Goal: Information Seeking & Learning: Learn about a topic

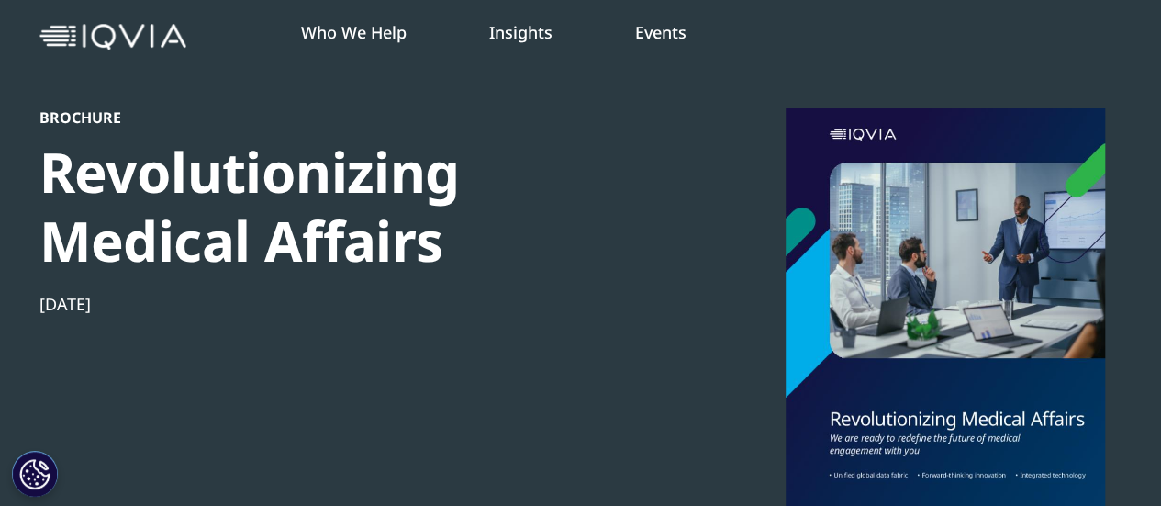
scroll to position [235, 1083]
click at [131, 28] on img at bounding box center [112, 37] width 147 height 27
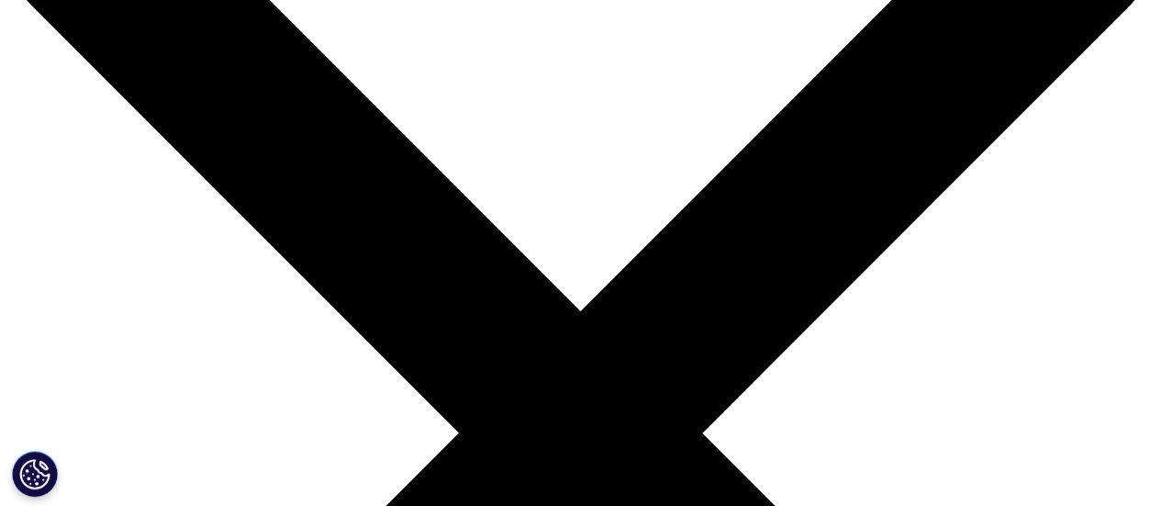
scroll to position [166, 0]
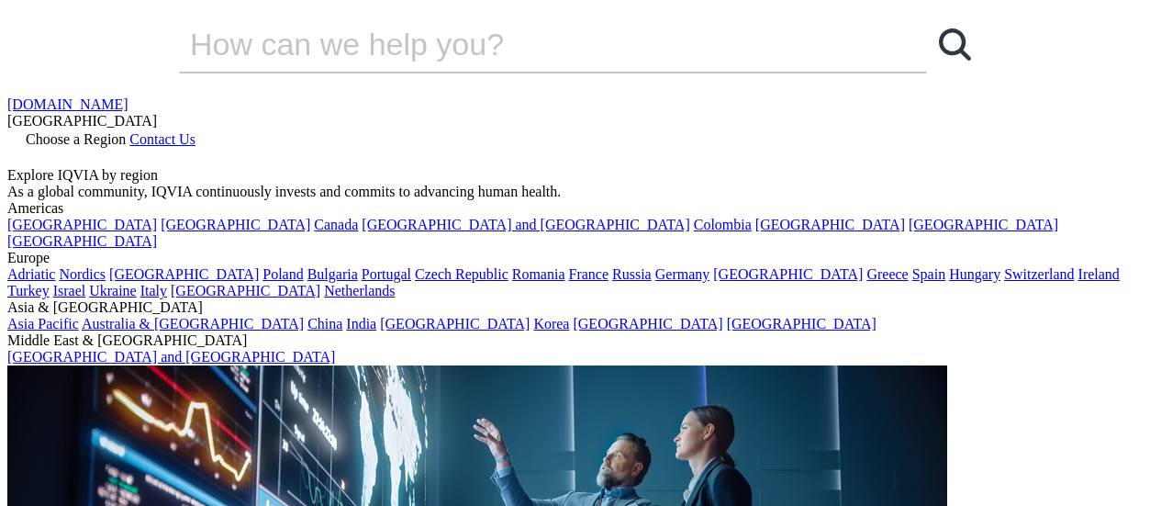
scroll to position [335, 0]
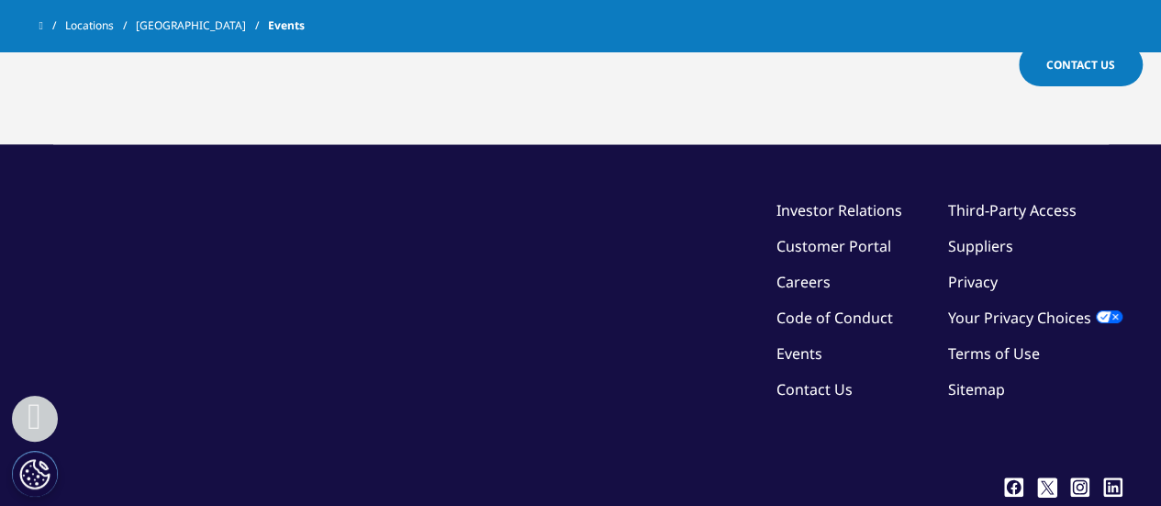
scroll to position [408, 0]
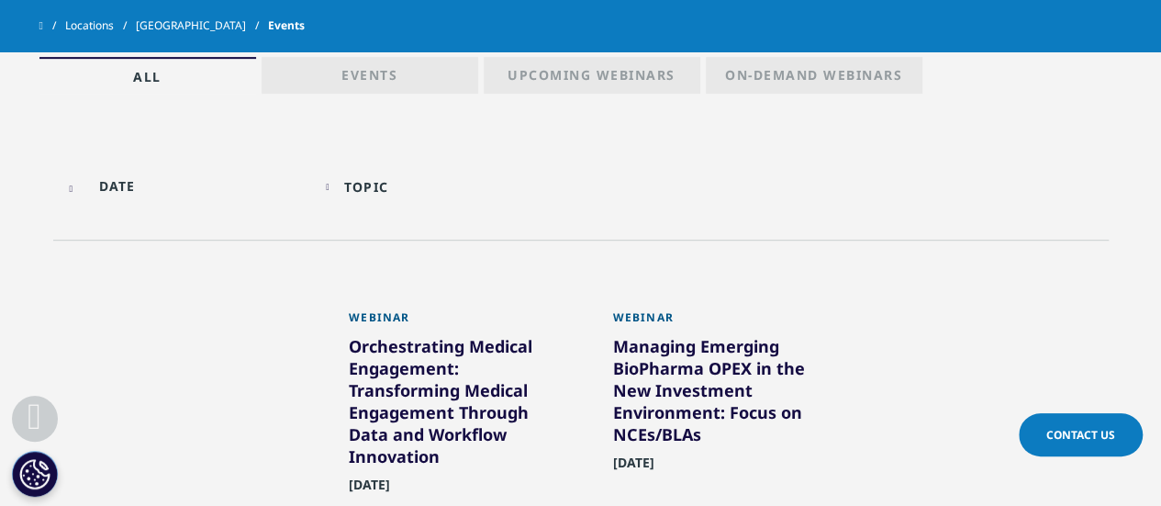
click at [383, 66] on p "Events" at bounding box center [369, 79] width 56 height 26
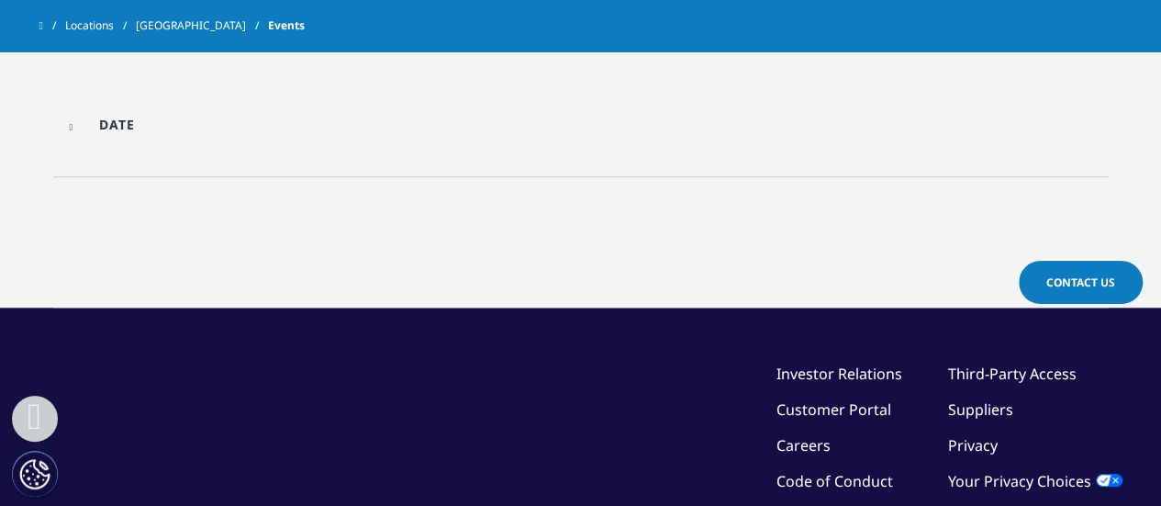
scroll to position [267, 0]
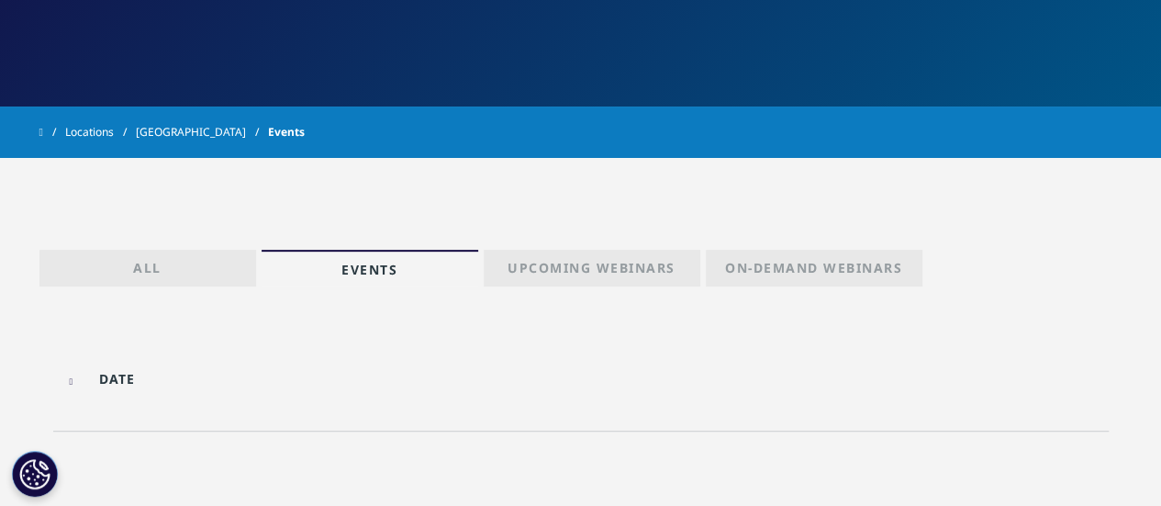
click at [594, 274] on p "Upcoming Webinars" at bounding box center [591, 272] width 168 height 26
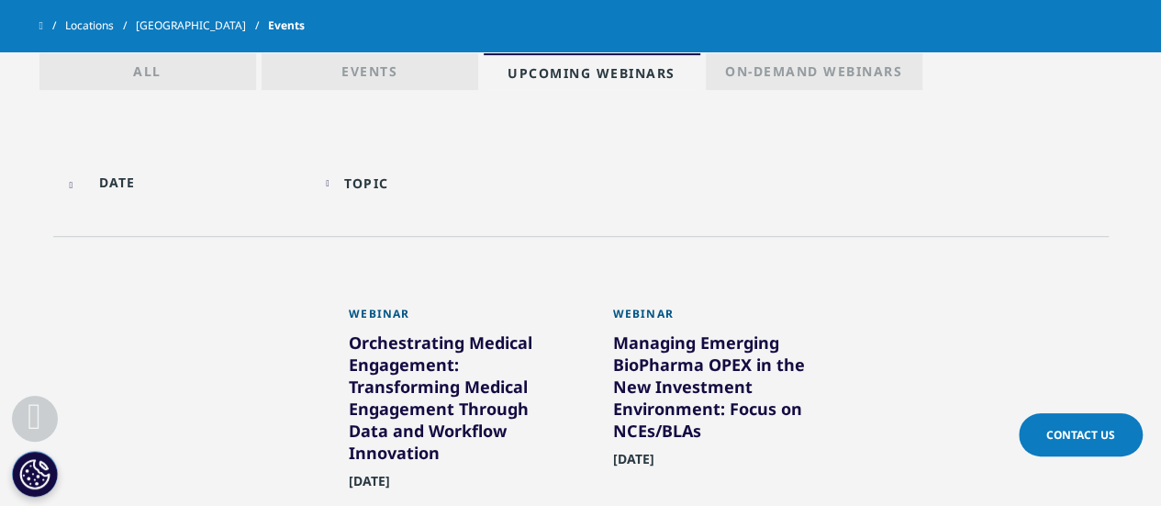
scroll to position [351, 0]
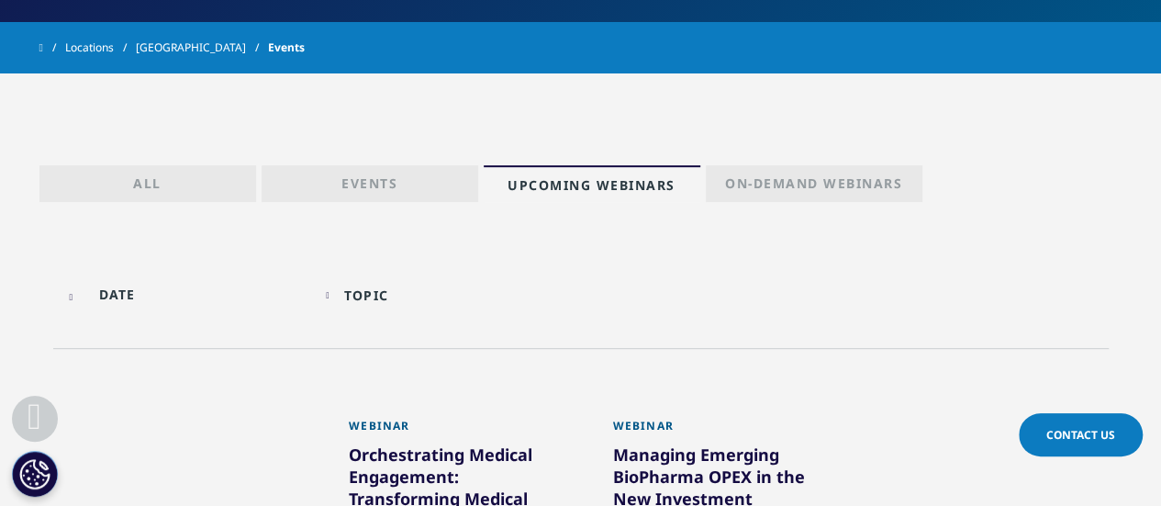
click at [753, 181] on p "On-Demand Webinars" at bounding box center [813, 187] width 177 height 26
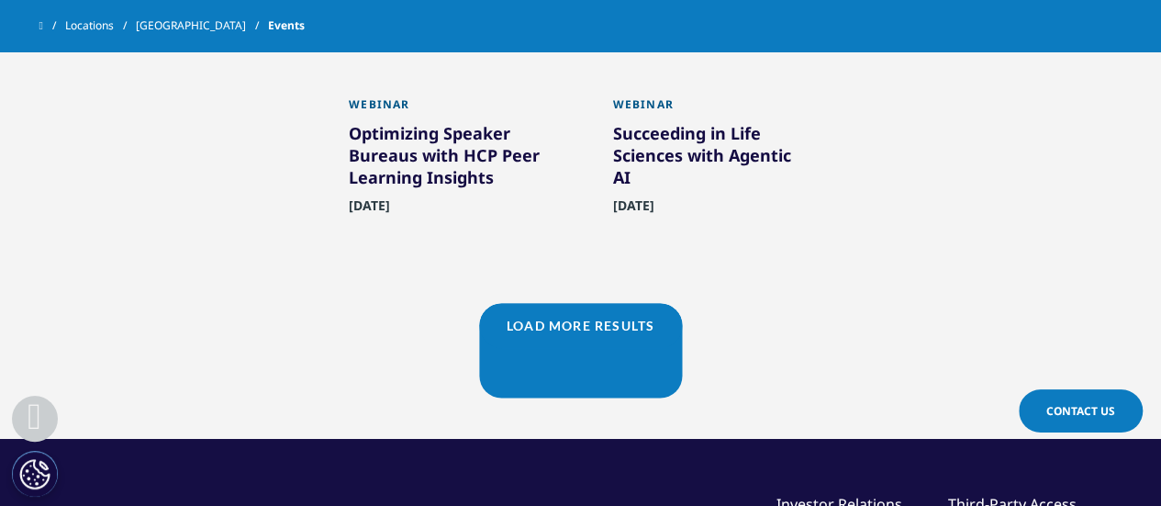
scroll to position [1226, 0]
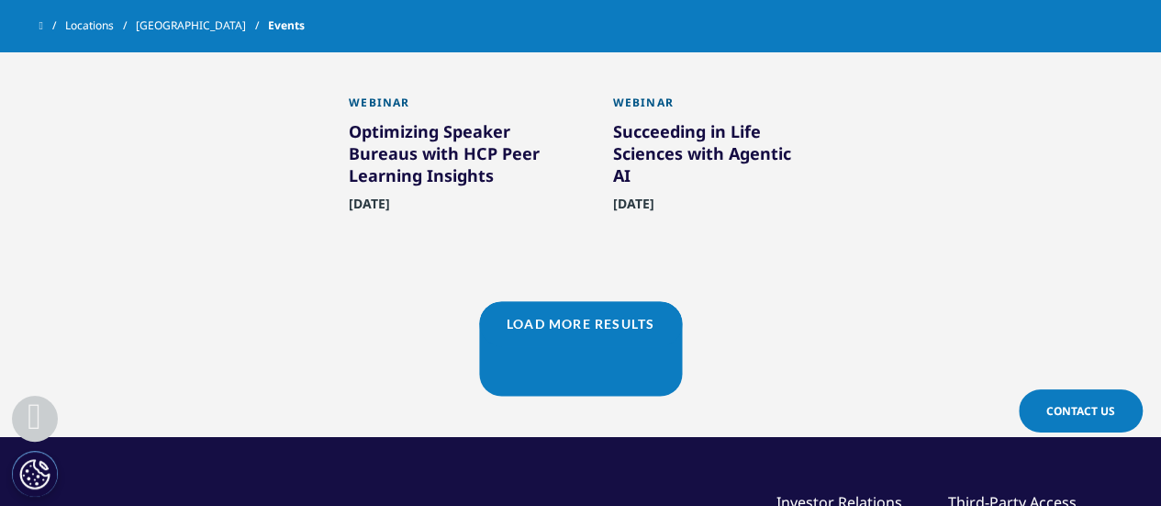
click at [564, 327] on link "Load More Results" at bounding box center [580, 323] width 203 height 45
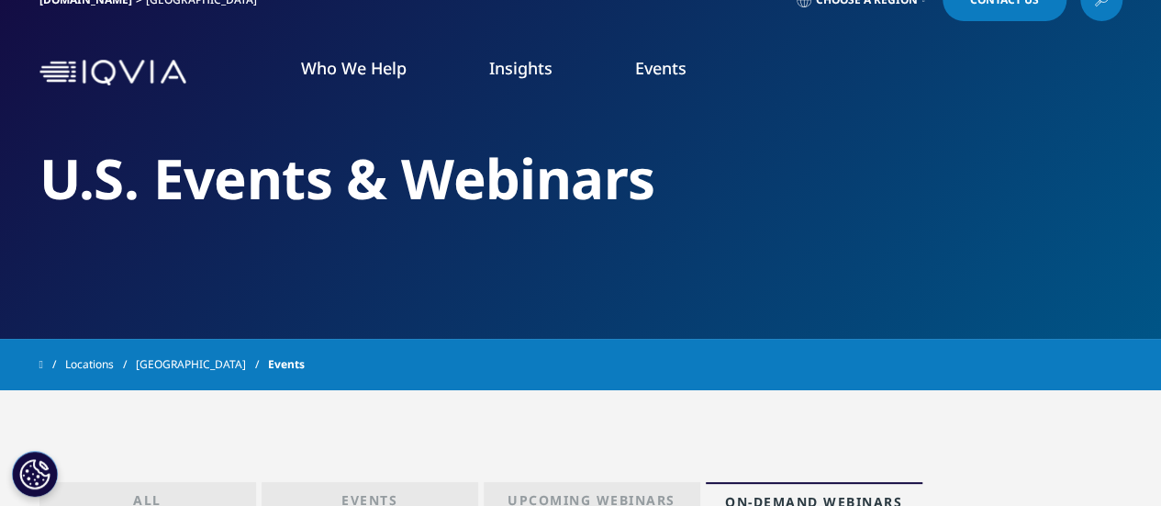
scroll to position [0, 0]
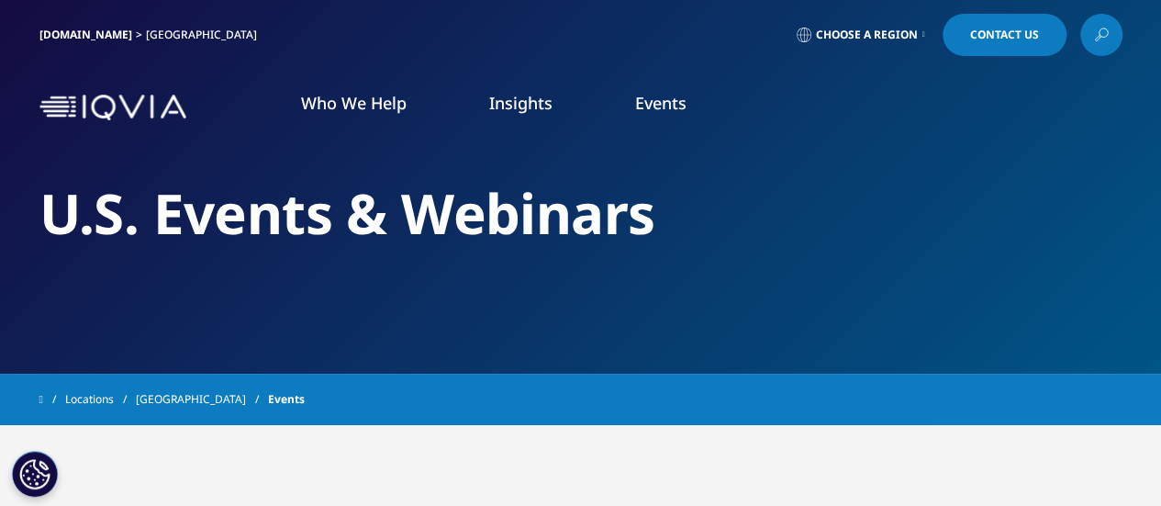
click at [168, 297] on link "WATCH ON-DEMAND WEBINARS" at bounding box center [151, 294] width 246 height 16
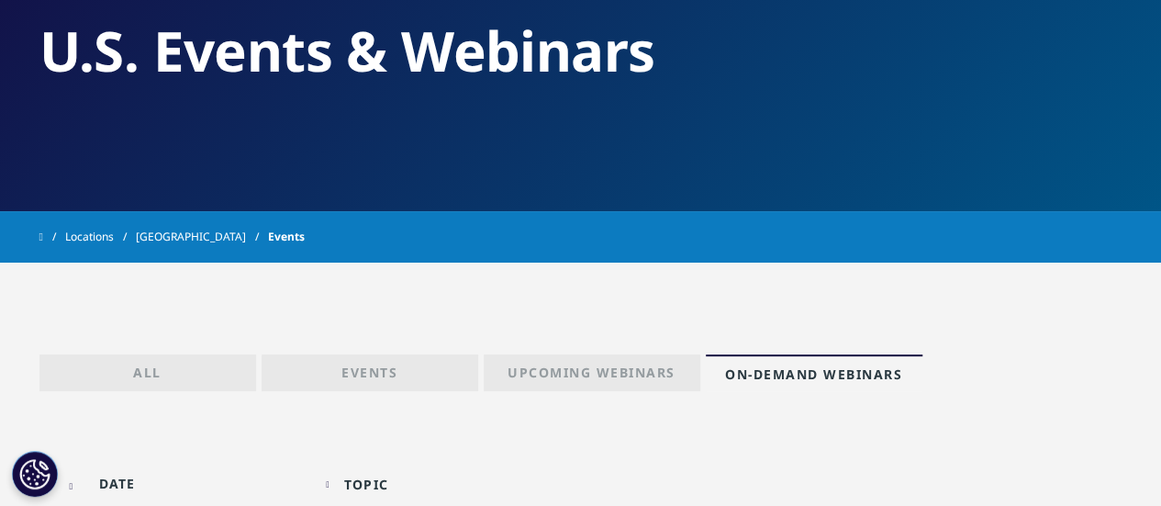
scroll to position [163, 0]
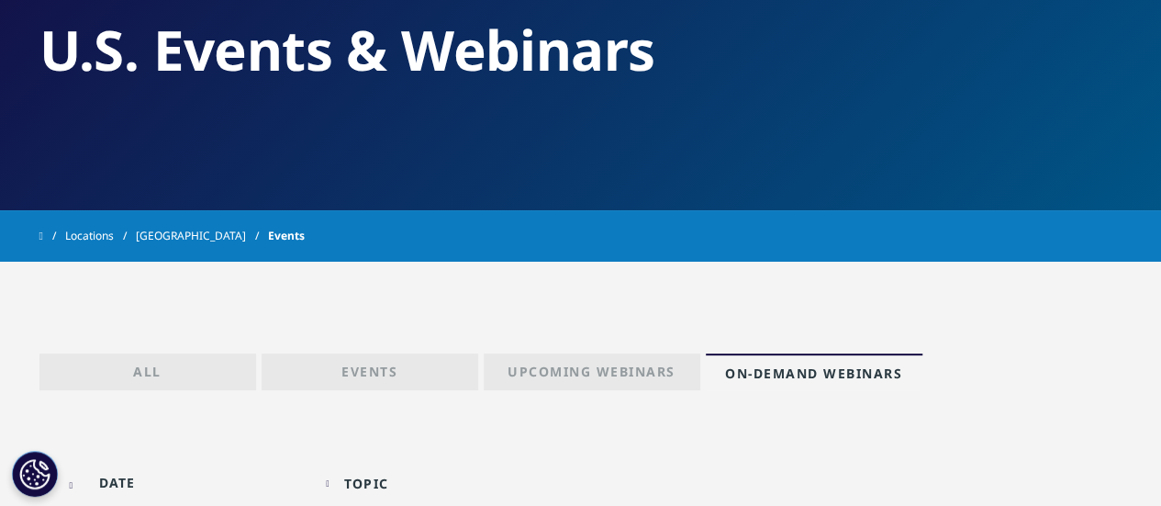
click at [116, 129] on link "WATCH ON-DEMAND WEBINARS" at bounding box center [151, 131] width 246 height 16
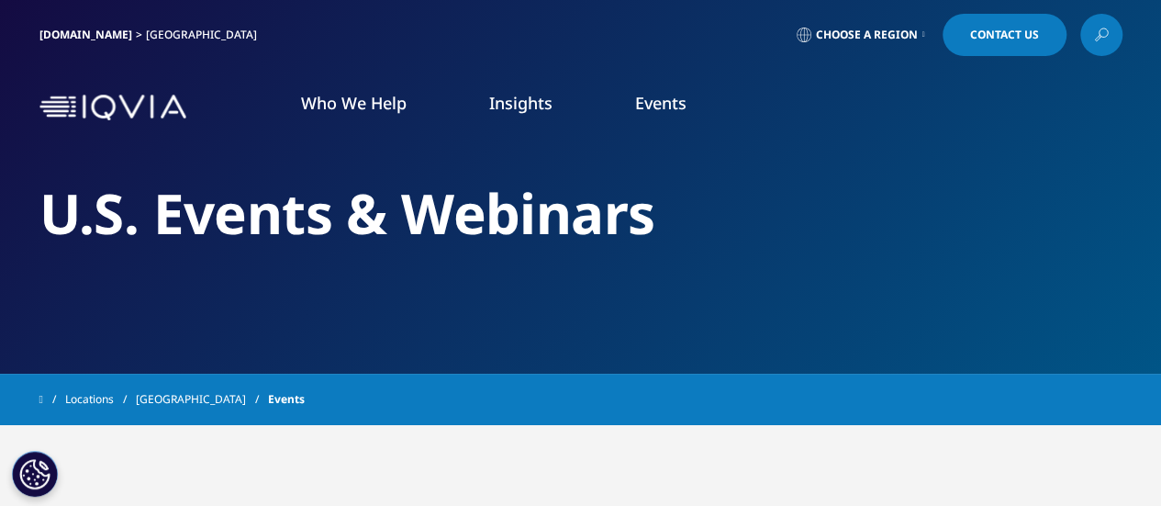
click at [339, 364] on div "U.S. PROGRESS POINT A curation of IQVIA's best thinking on topics and trends dr…" at bounding box center [267, 359] width 498 height 419
click at [354, 350] on link "DISCOVER INSIGHTS" at bounding box center [386, 357] width 221 height 16
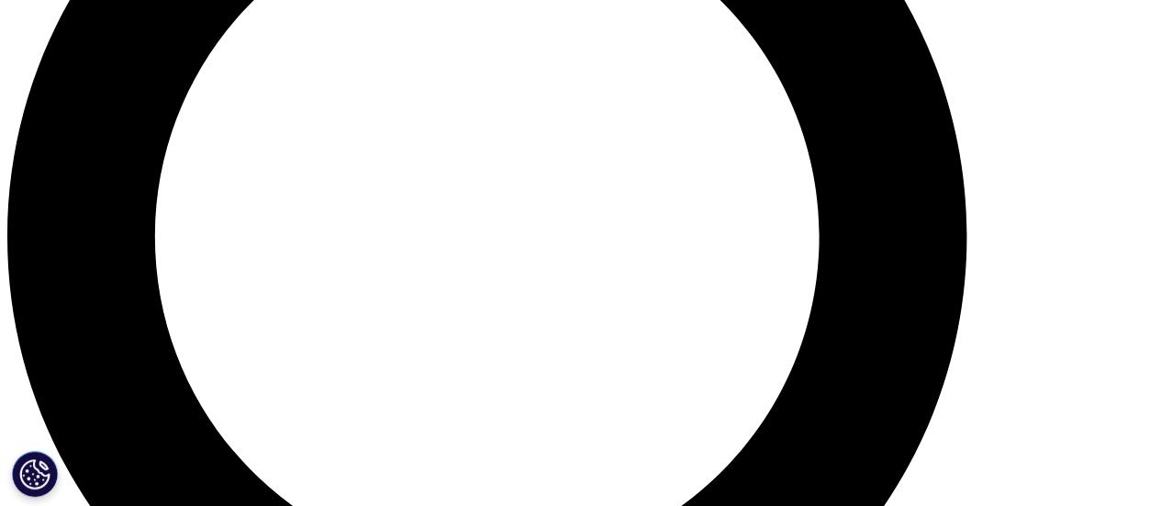
scroll to position [1420, 0]
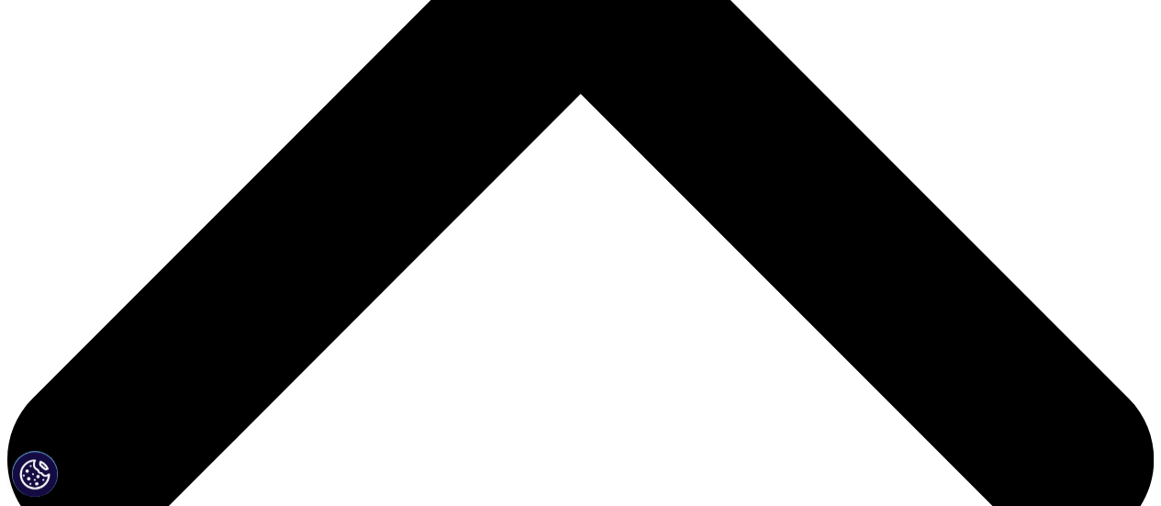
scroll to position [628, 0]
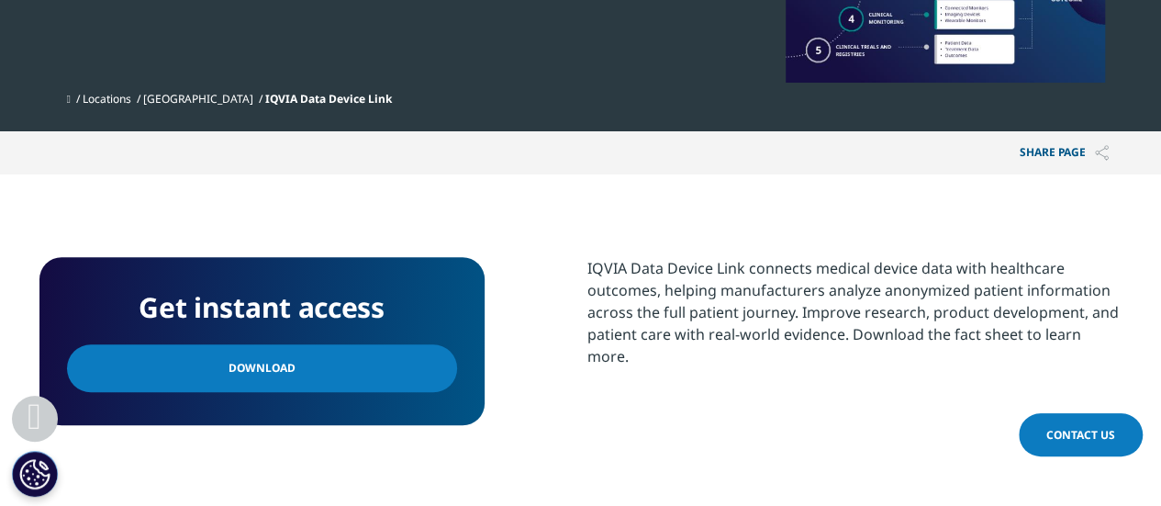
scroll to position [510, 0]
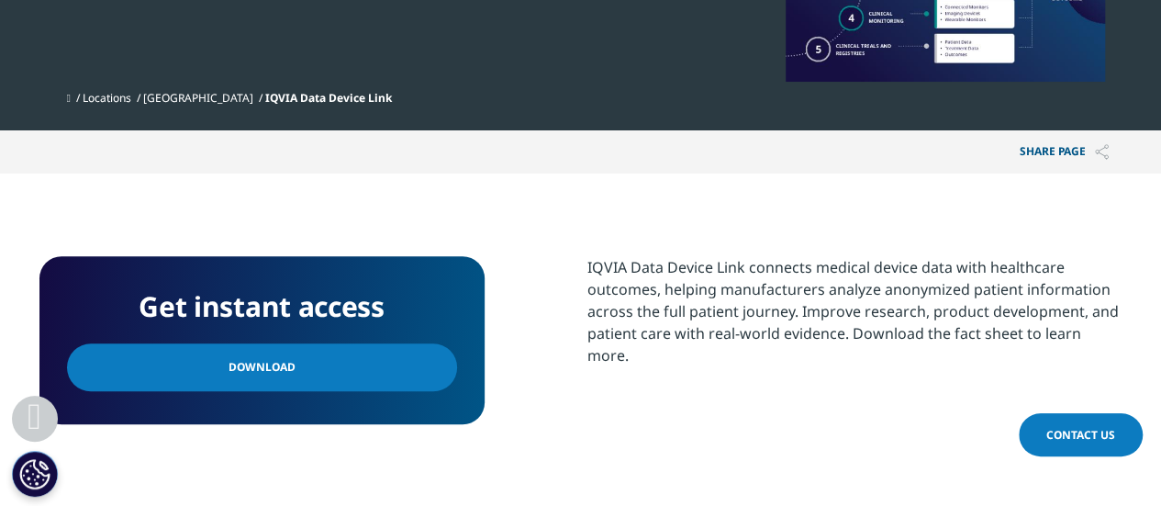
click at [757, 335] on div "IQVIA Data Device Link connects medical device data with healthcare outcomes, h…" at bounding box center [854, 311] width 535 height 110
click at [273, 371] on span "Download" at bounding box center [261, 367] width 67 height 20
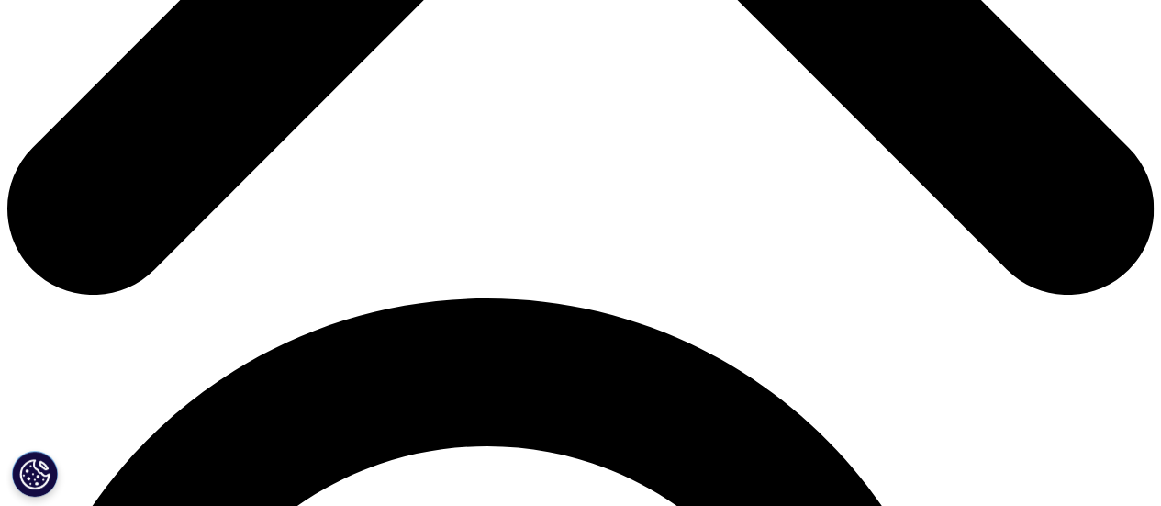
scroll to position [879, 0]
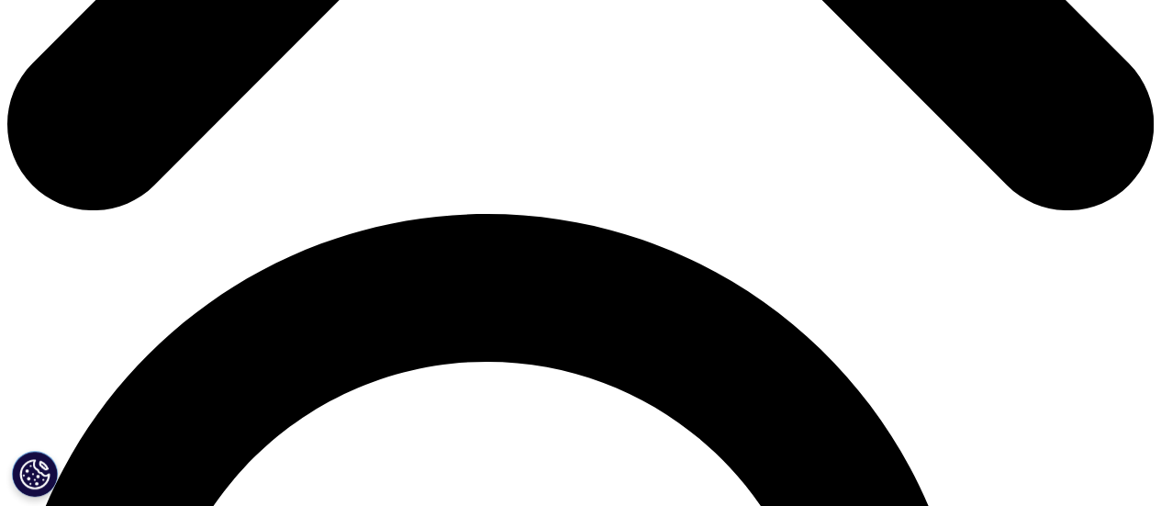
scroll to position [963, 0]
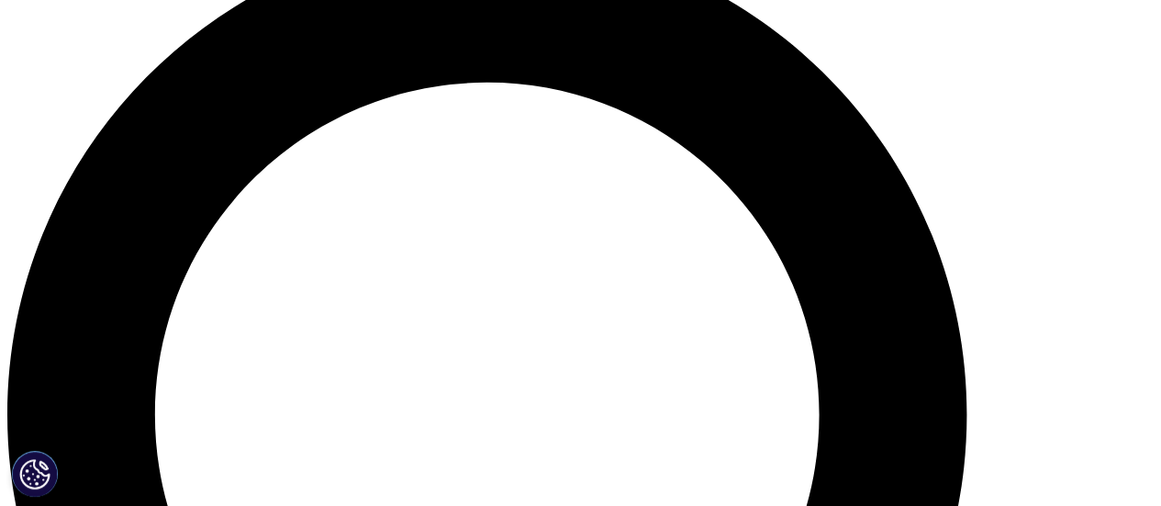
scroll to position [1253, 0]
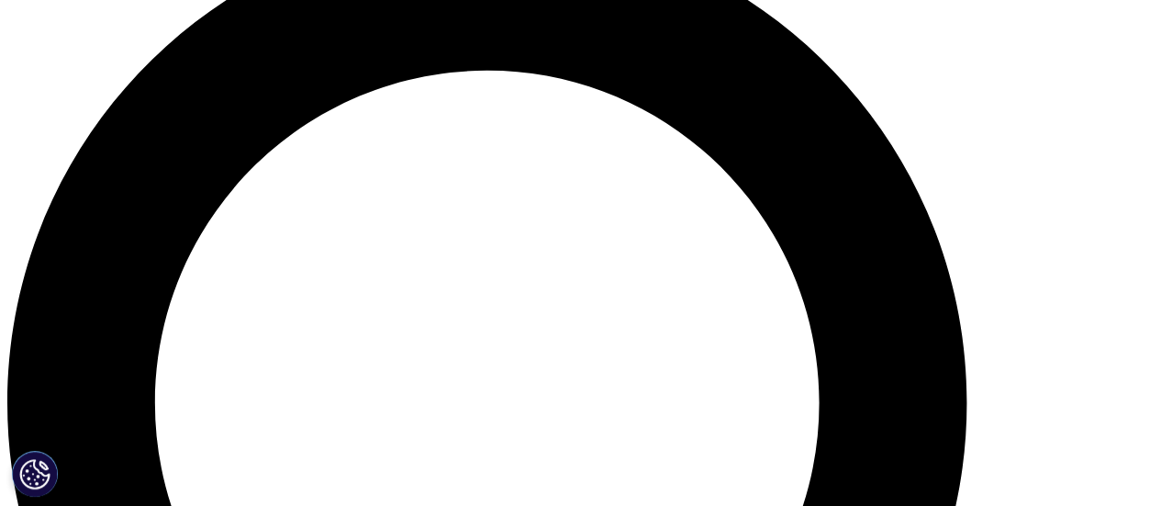
drag, startPoint x: 850, startPoint y: 344, endPoint x: 344, endPoint y: 305, distance: 508.0
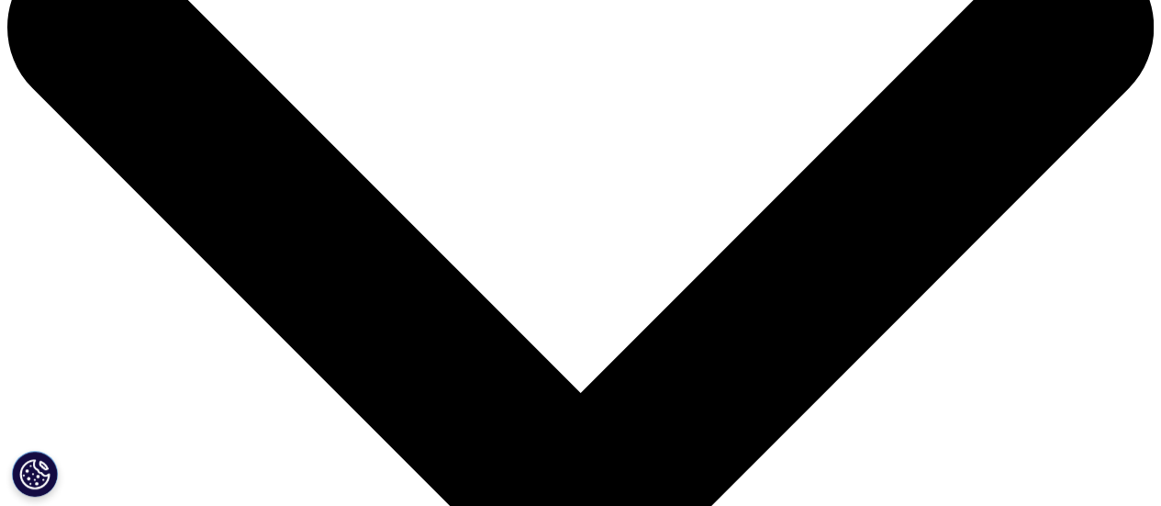
scroll to position [0, 0]
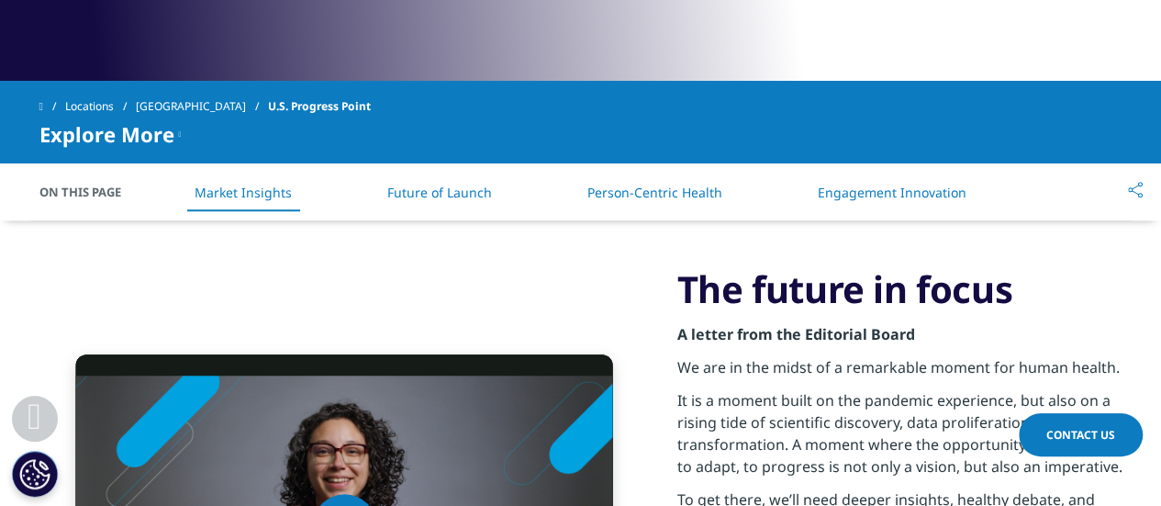
scroll to position [749, 0]
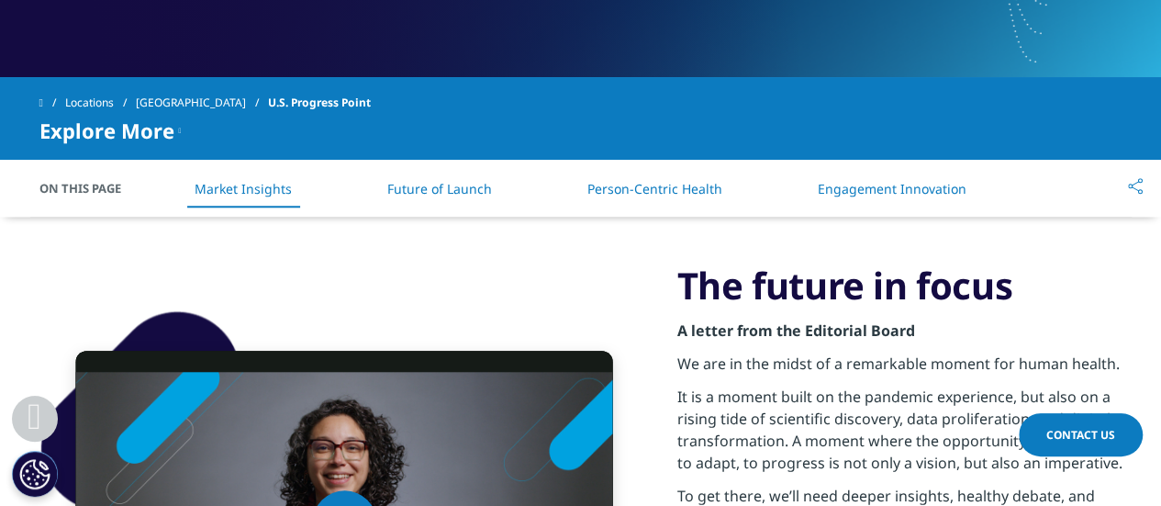
click at [870, 194] on link "Engagement Innovation" at bounding box center [891, 188] width 149 height 17
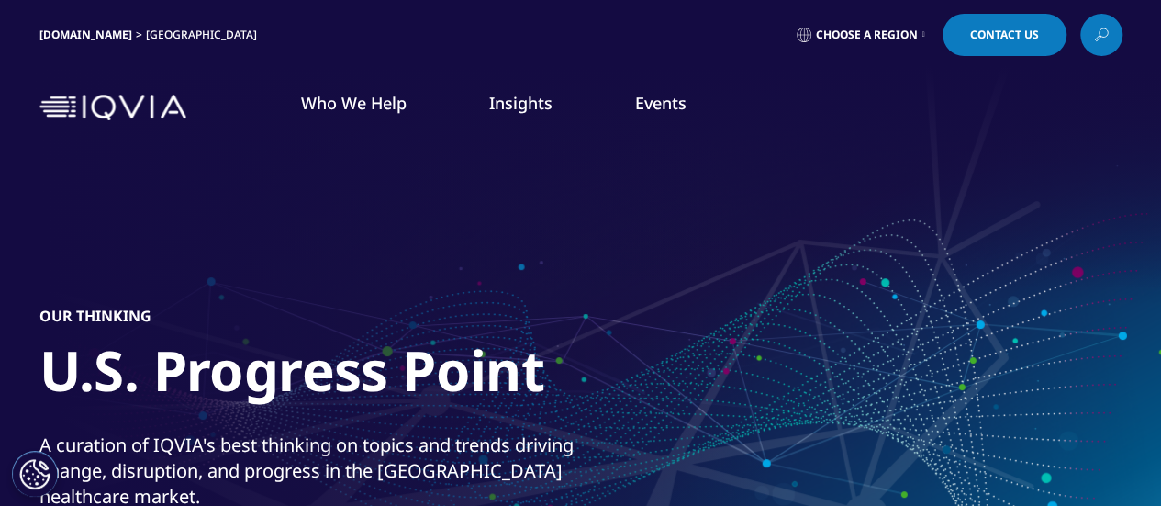
click at [81, 367] on link "LEARN MORE" at bounding box center [147, 375] width 221 height 16
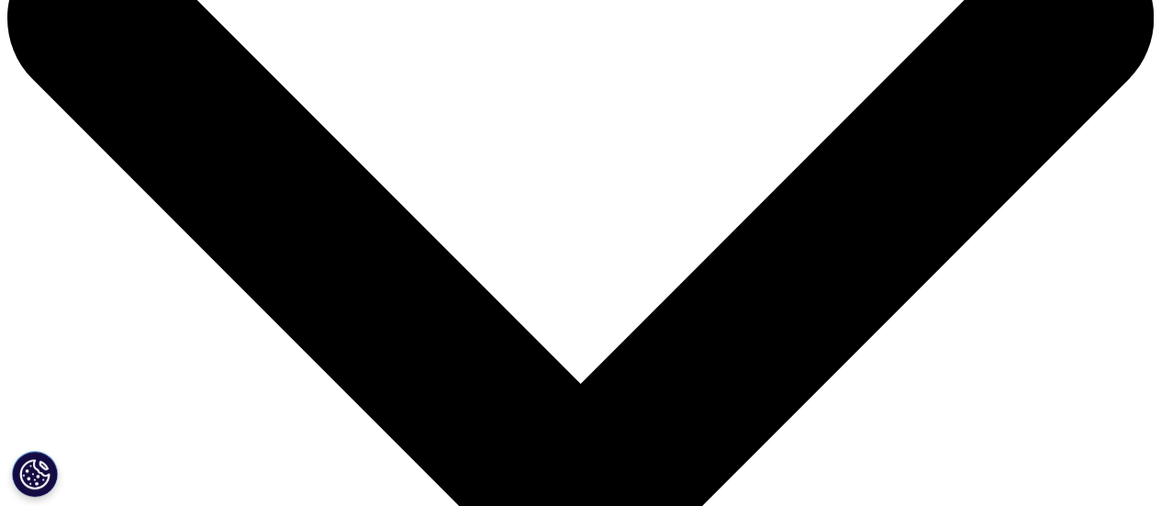
scroll to position [93, 0]
